Goal: Book appointment/travel/reservation

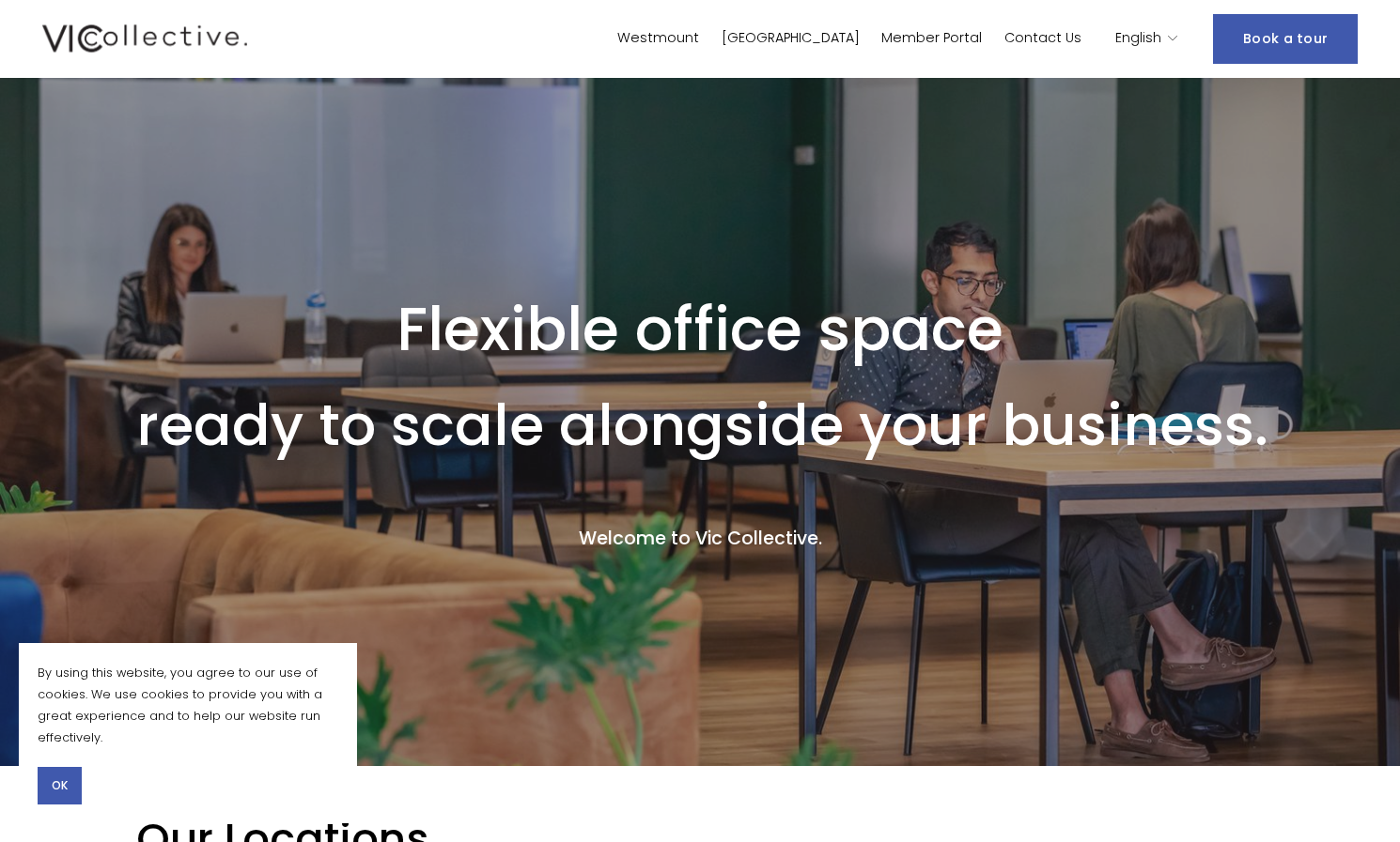
click at [1168, 40] on div "English" at bounding box center [1147, 38] width 64 height 27
click at [1176, 37] on icon "language picker" at bounding box center [1173, 38] width 13 height 13
click at [1142, 39] on span "English" at bounding box center [1138, 37] width 46 height 24
click at [1147, 41] on span "English" at bounding box center [1138, 37] width 46 height 24
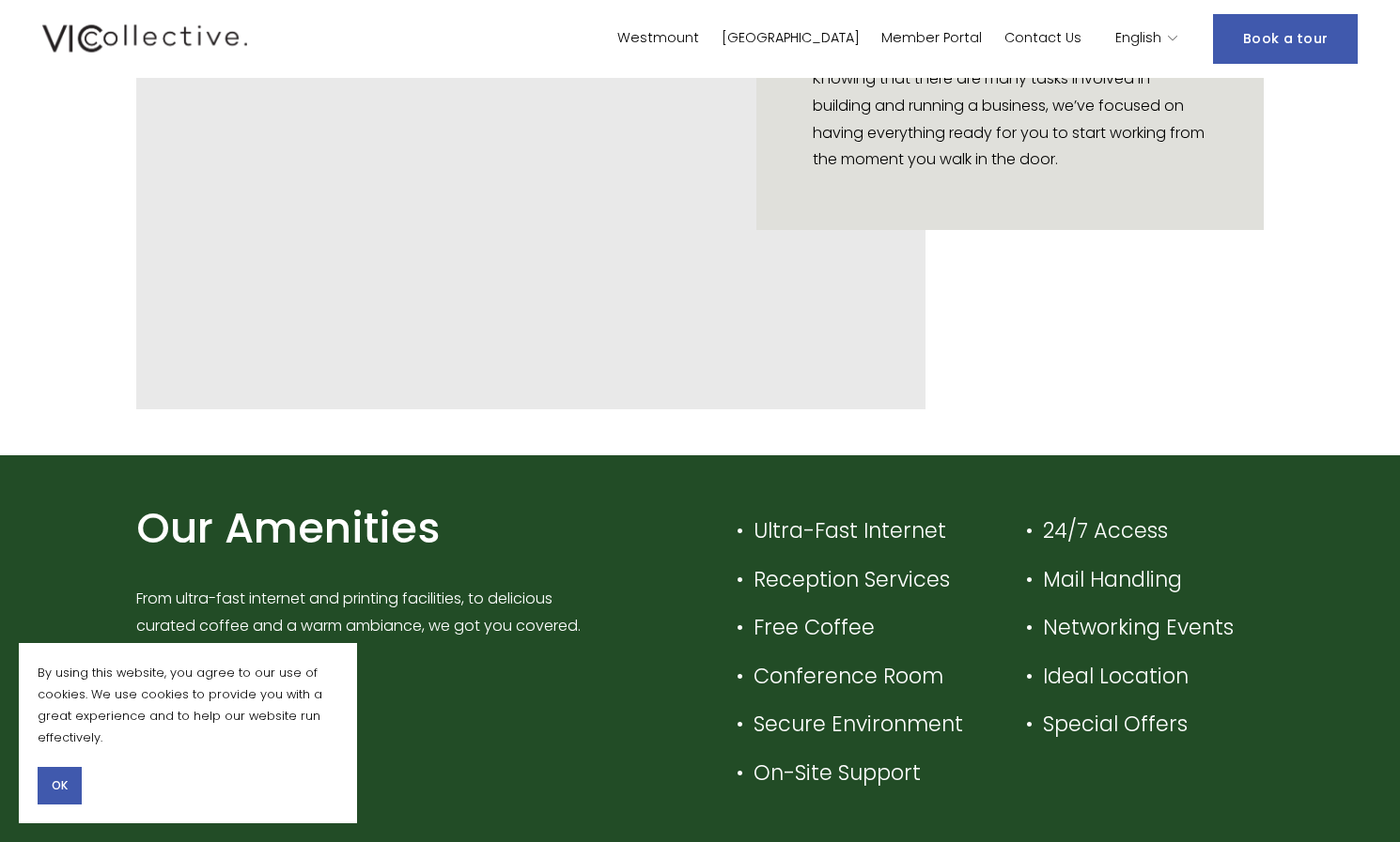
scroll to position [3776, 0]
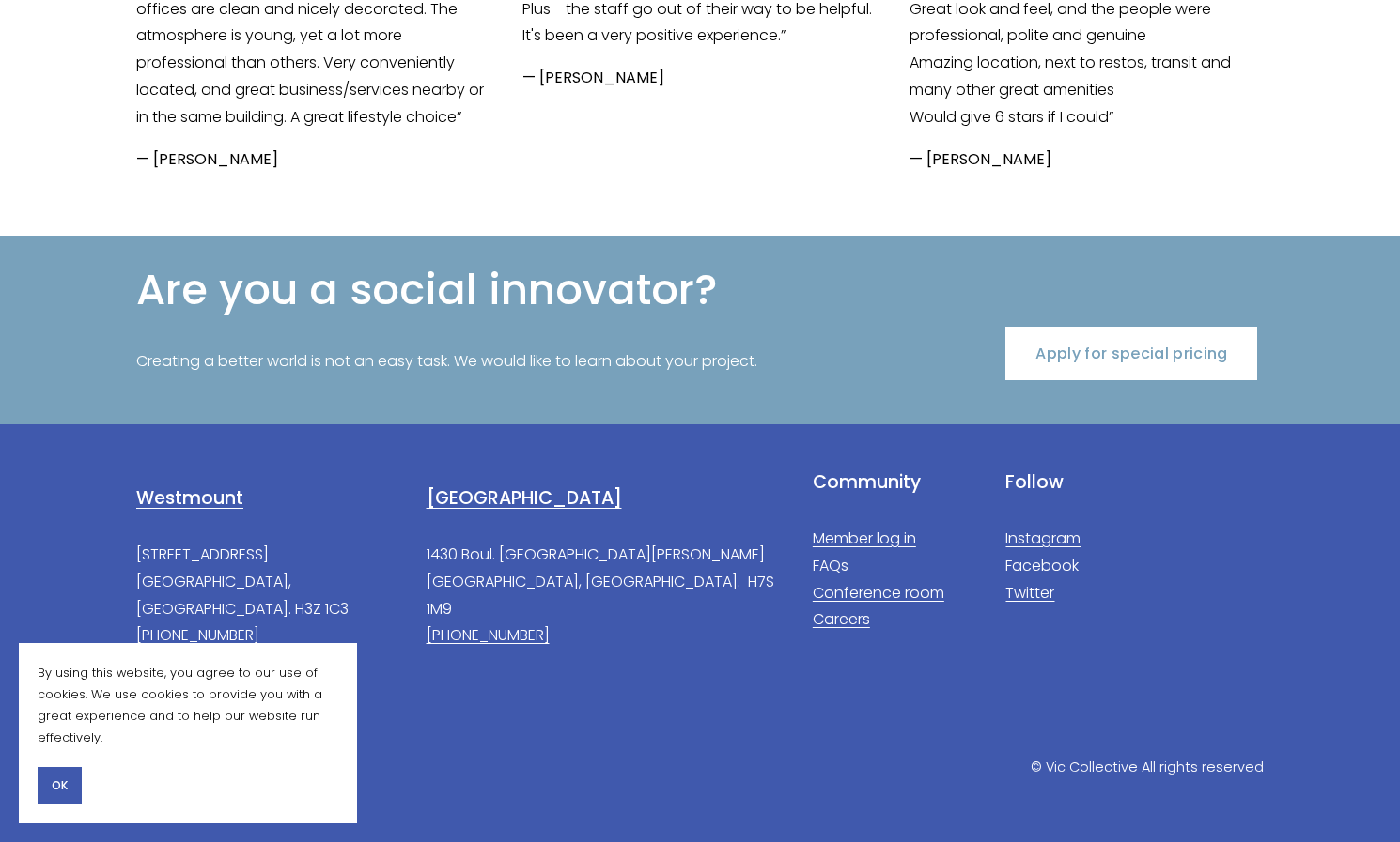
drag, startPoint x: 1406, startPoint y: 51, endPoint x: 1306, endPoint y: 364, distance: 328.6
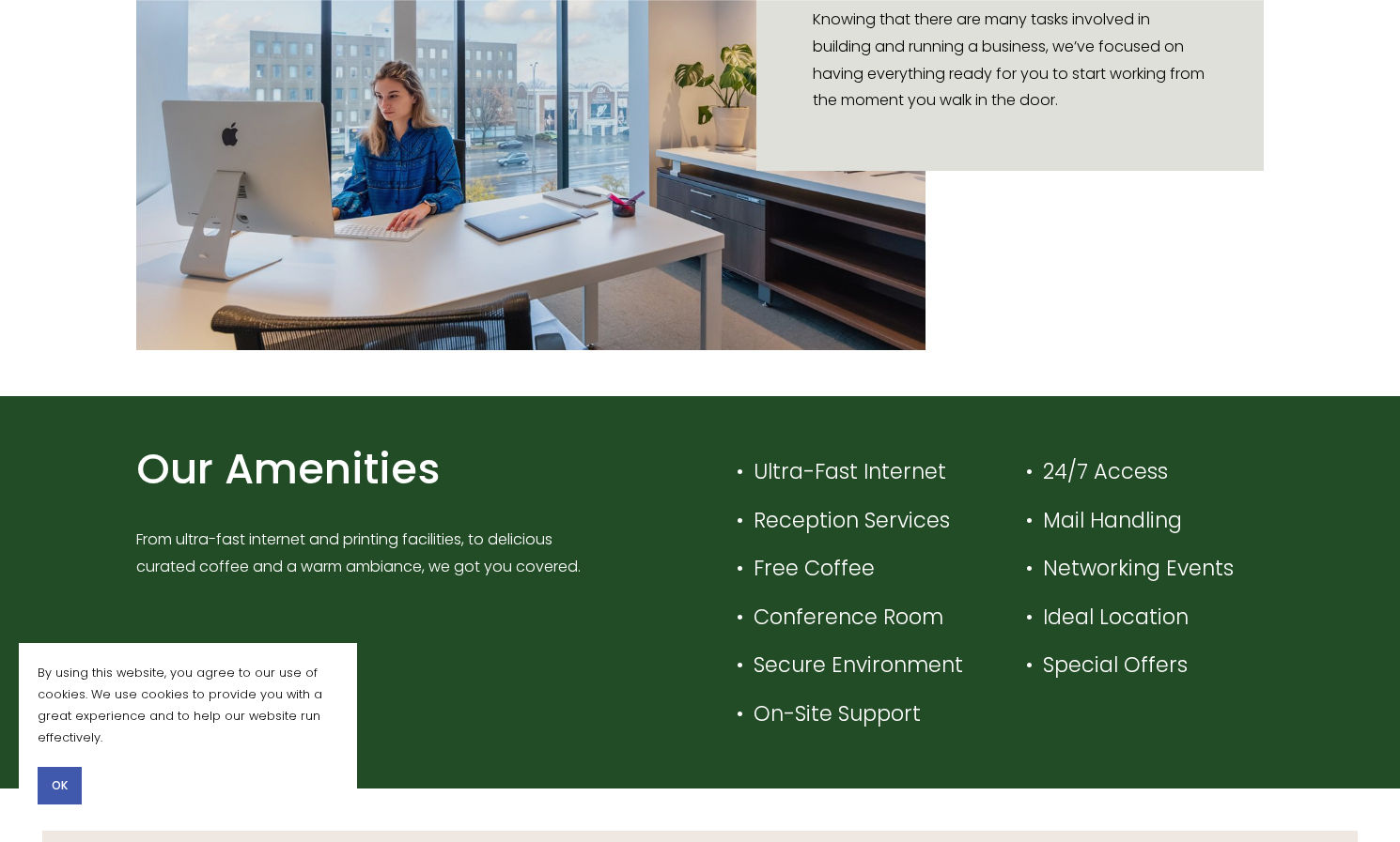
drag, startPoint x: 1306, startPoint y: 364, endPoint x: 1284, endPoint y: 387, distance: 31.8
click at [1284, 387] on div "Take care of your business. We take care of the rest. Knowing that there are ma…" at bounding box center [700, 86] width 1211 height 618
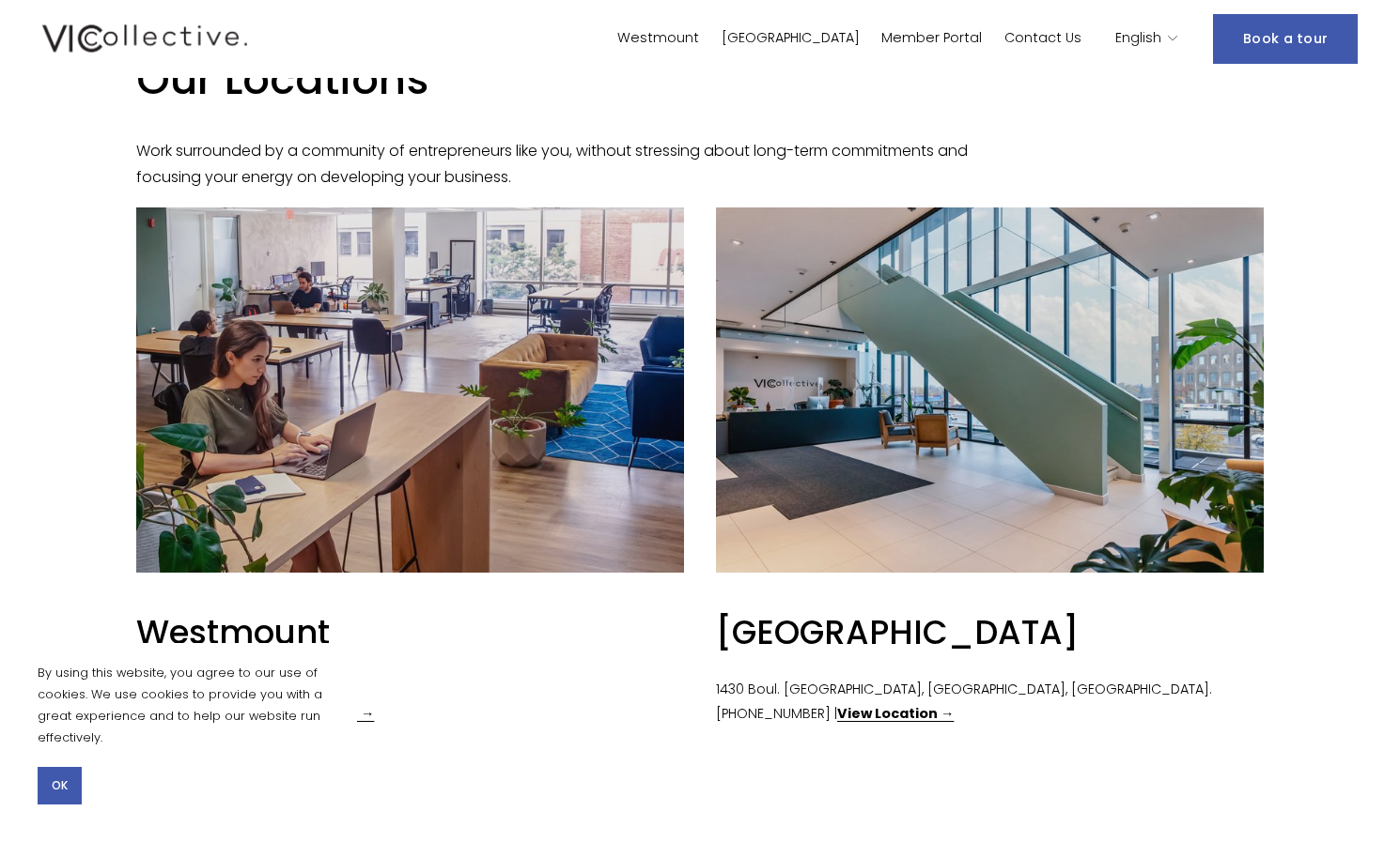
scroll to position [754, 0]
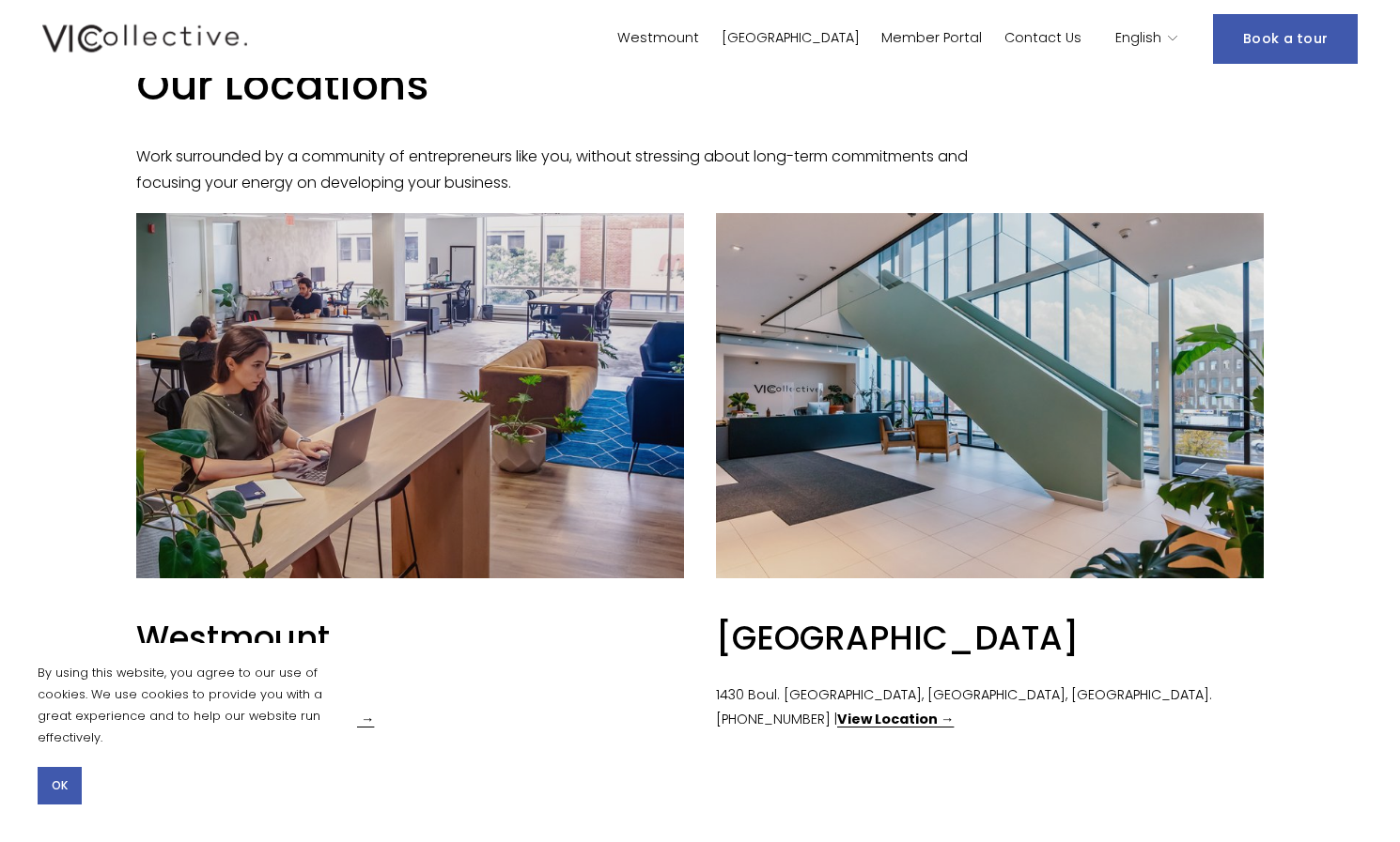
click at [938, 363] on div at bounding box center [989, 395] width 548 height 365
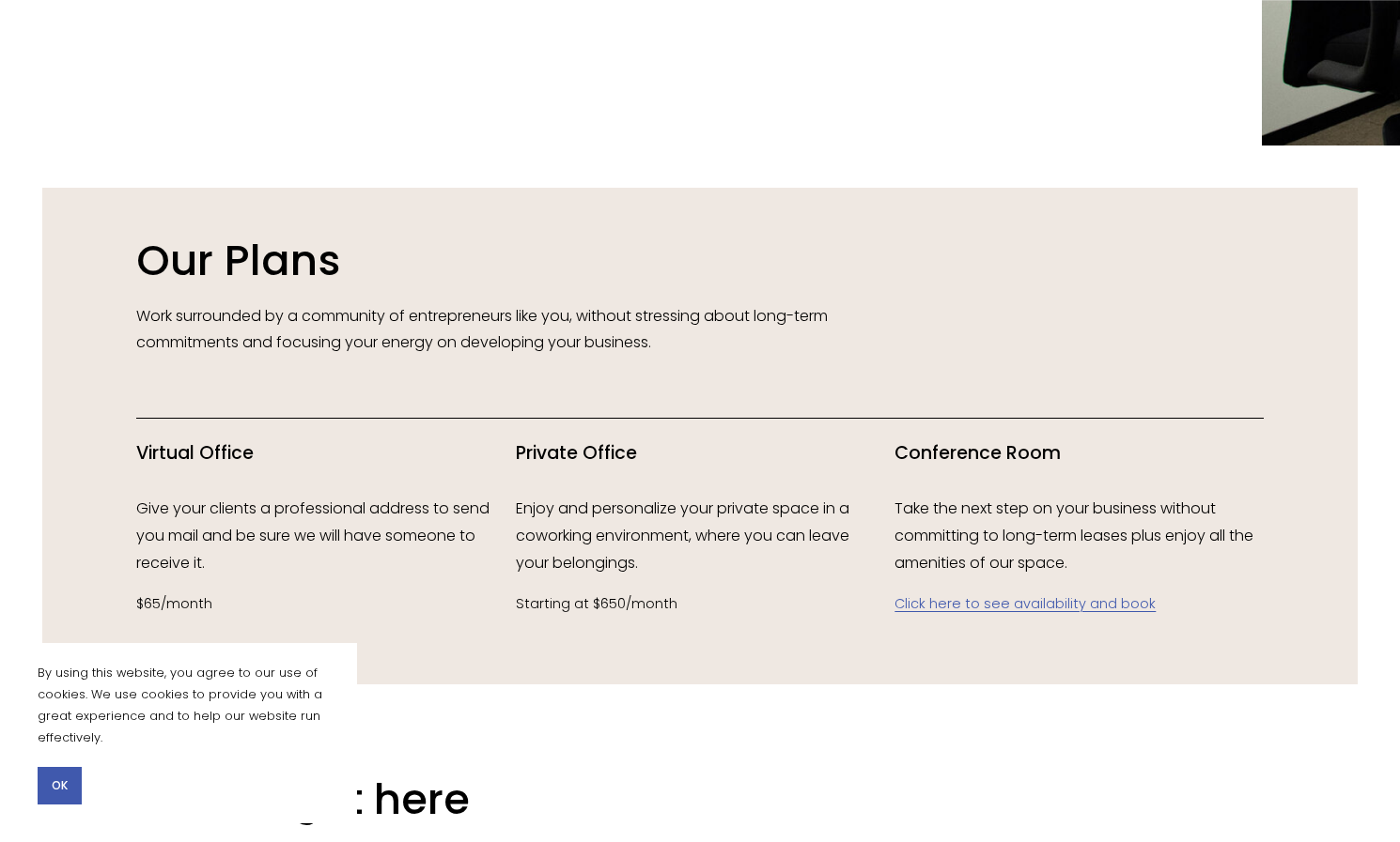
scroll to position [2160, 0]
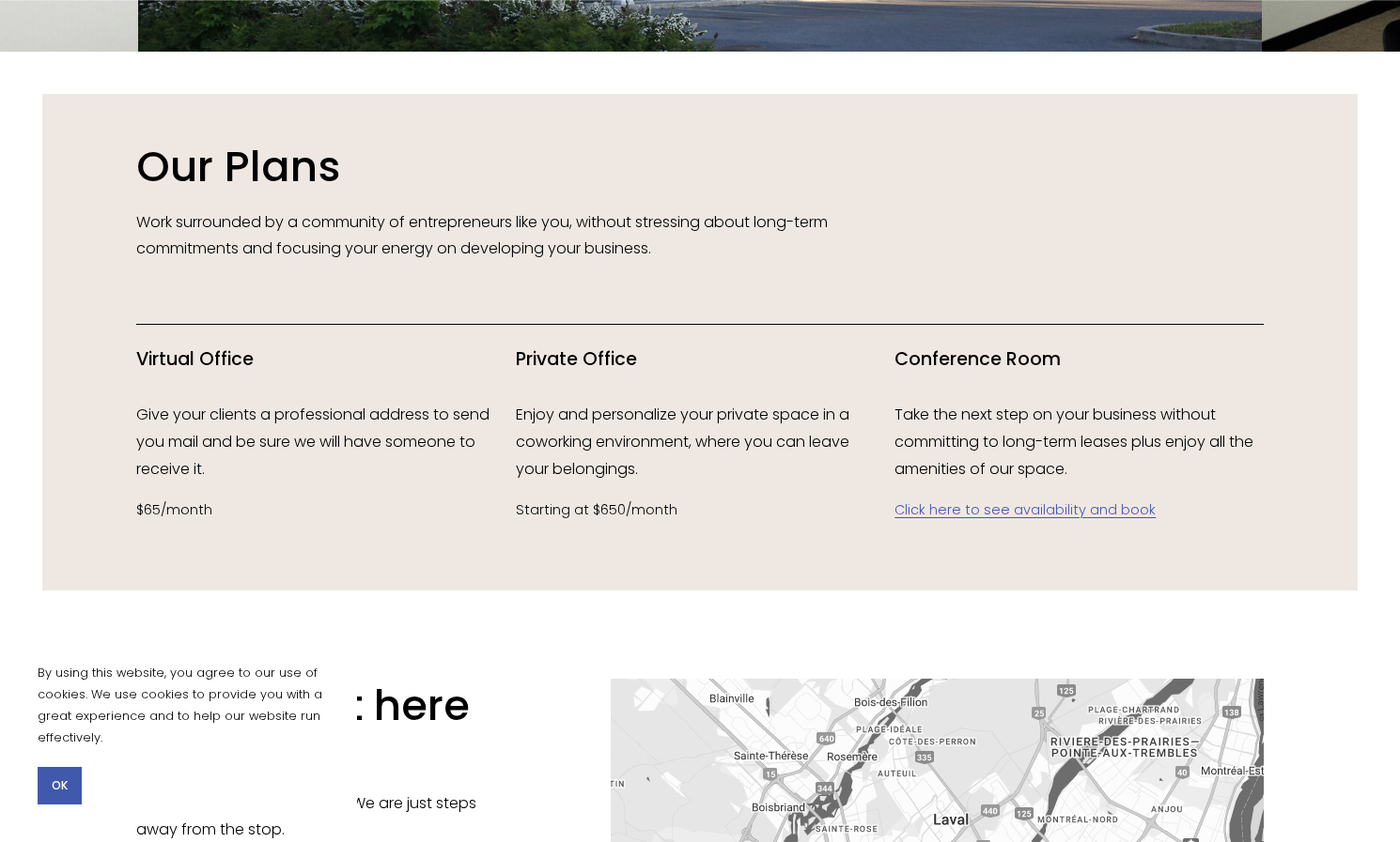
click at [1012, 519] on link "Click here to see availability and book" at bounding box center [1025, 510] width 261 height 19
